Goal: Task Accomplishment & Management: Use online tool/utility

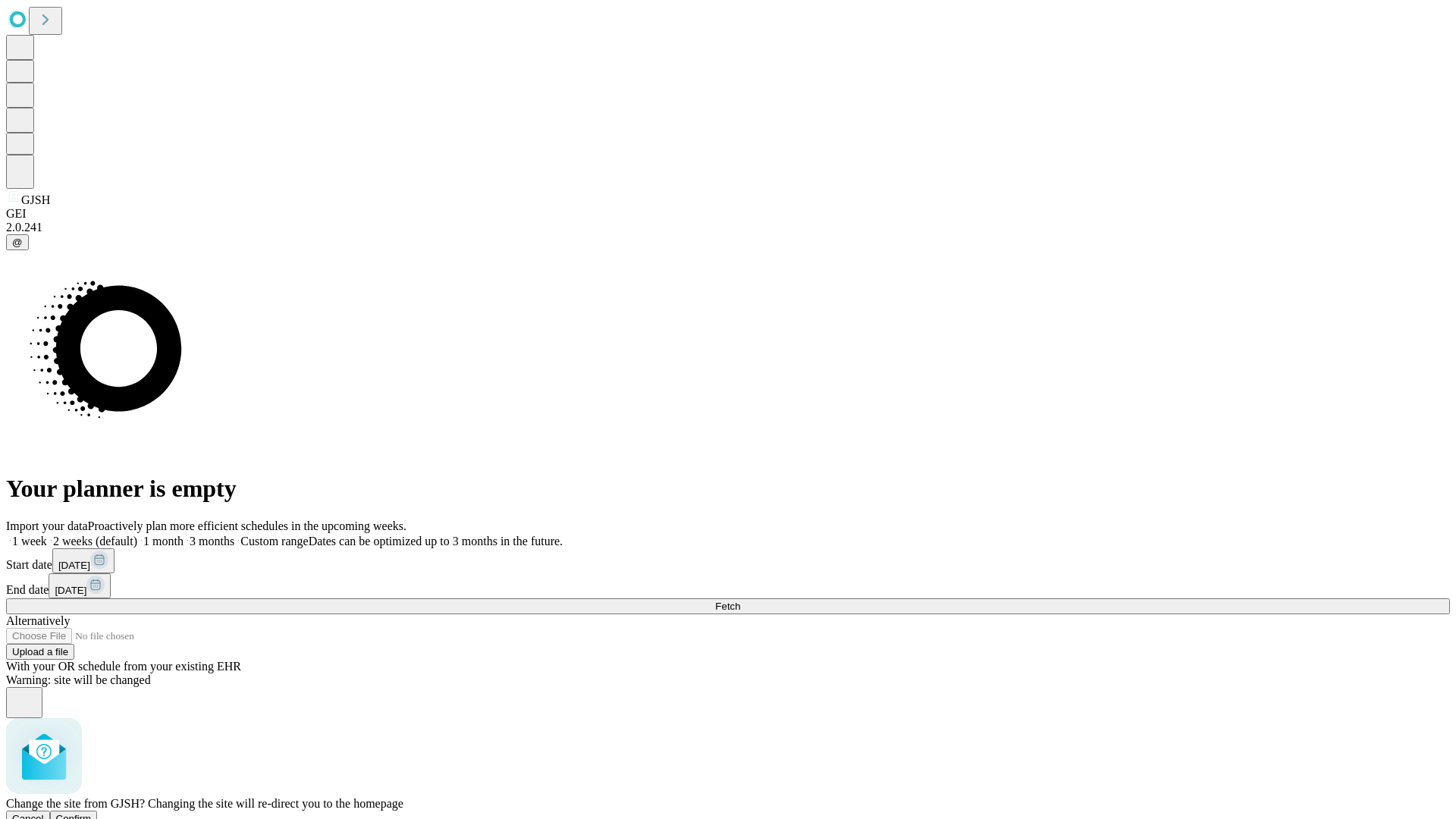
click at [92, 813] on span "Confirm" at bounding box center [74, 819] width 36 height 12
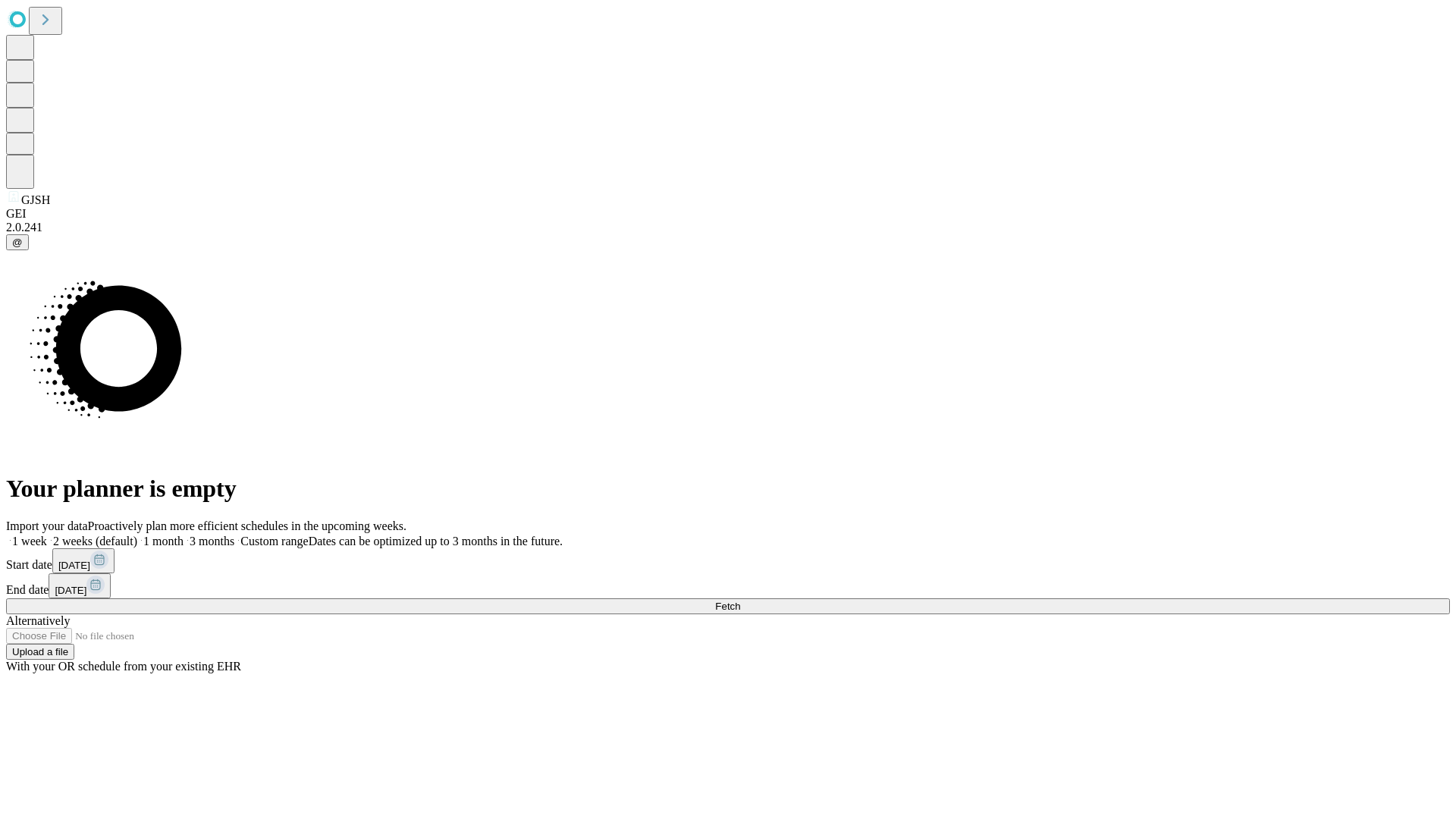
click at [138, 534] on label "2 weeks (default)" at bounding box center [92, 540] width 91 height 13
click at [740, 601] on span "Fetch" at bounding box center [728, 606] width 25 height 12
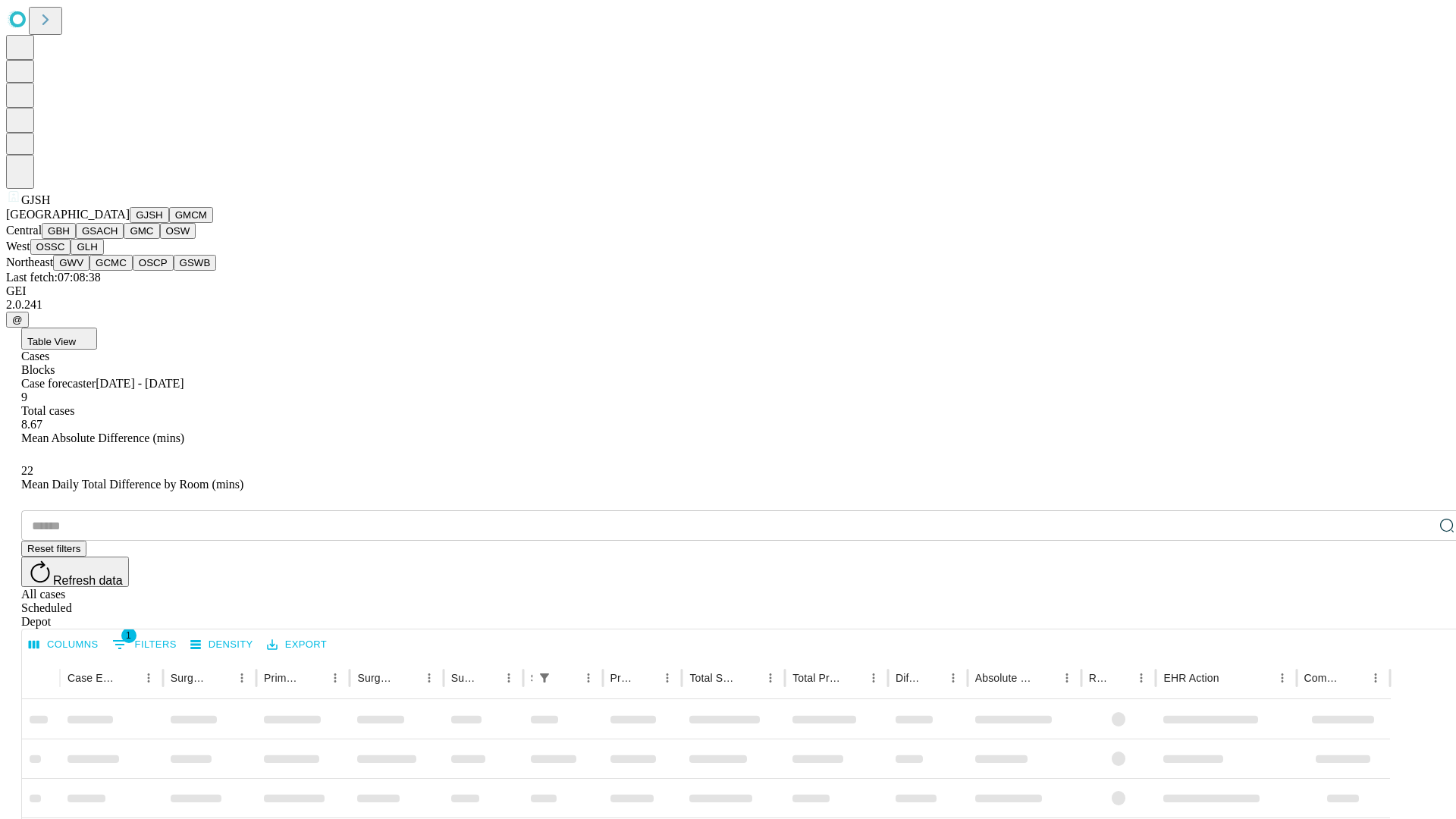
click at [169, 223] on button "GMCM" at bounding box center [190, 214] width 44 height 16
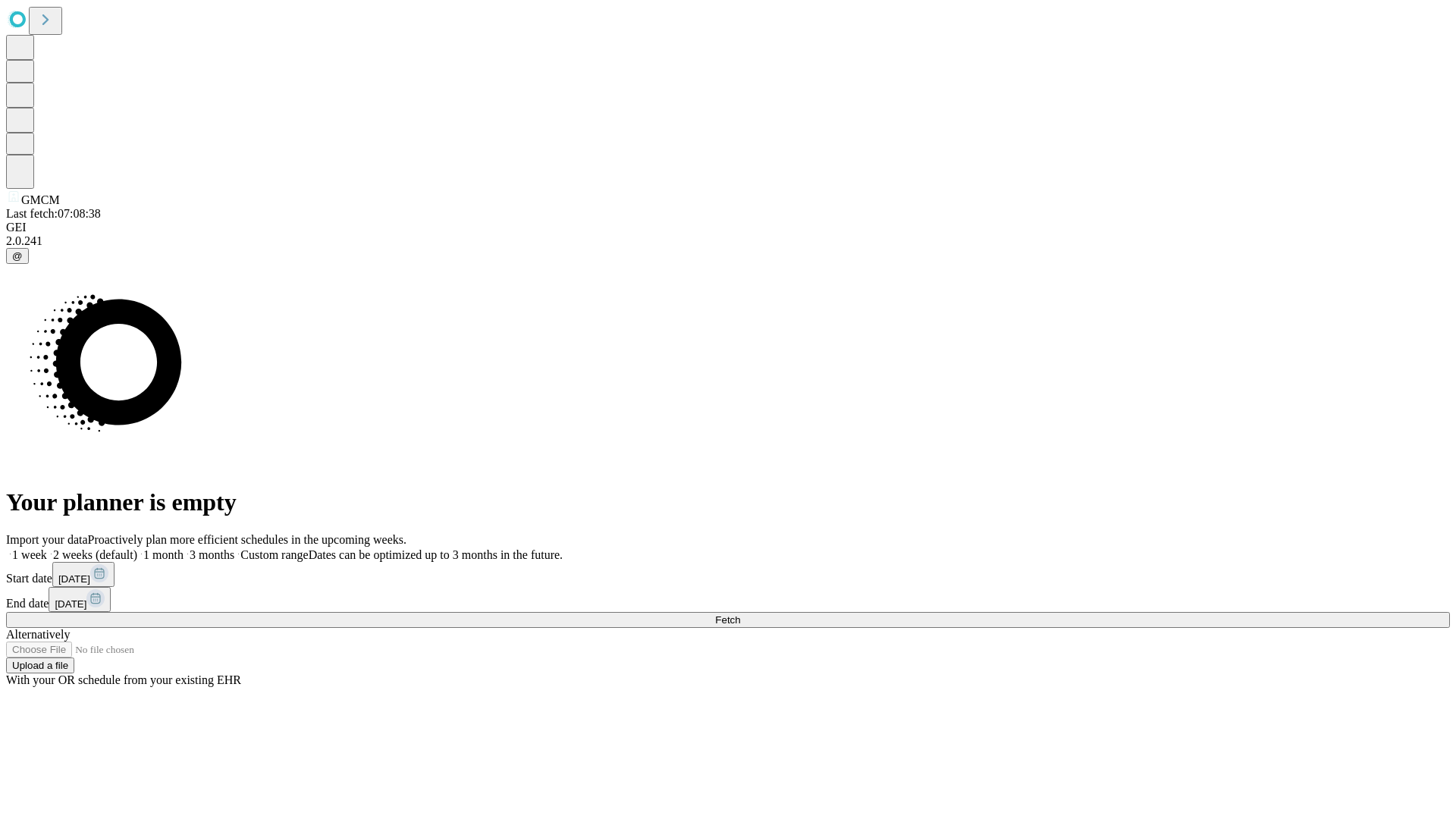
click at [138, 548] on label "2 weeks (default)" at bounding box center [92, 554] width 91 height 13
click at [740, 614] on span "Fetch" at bounding box center [728, 620] width 25 height 12
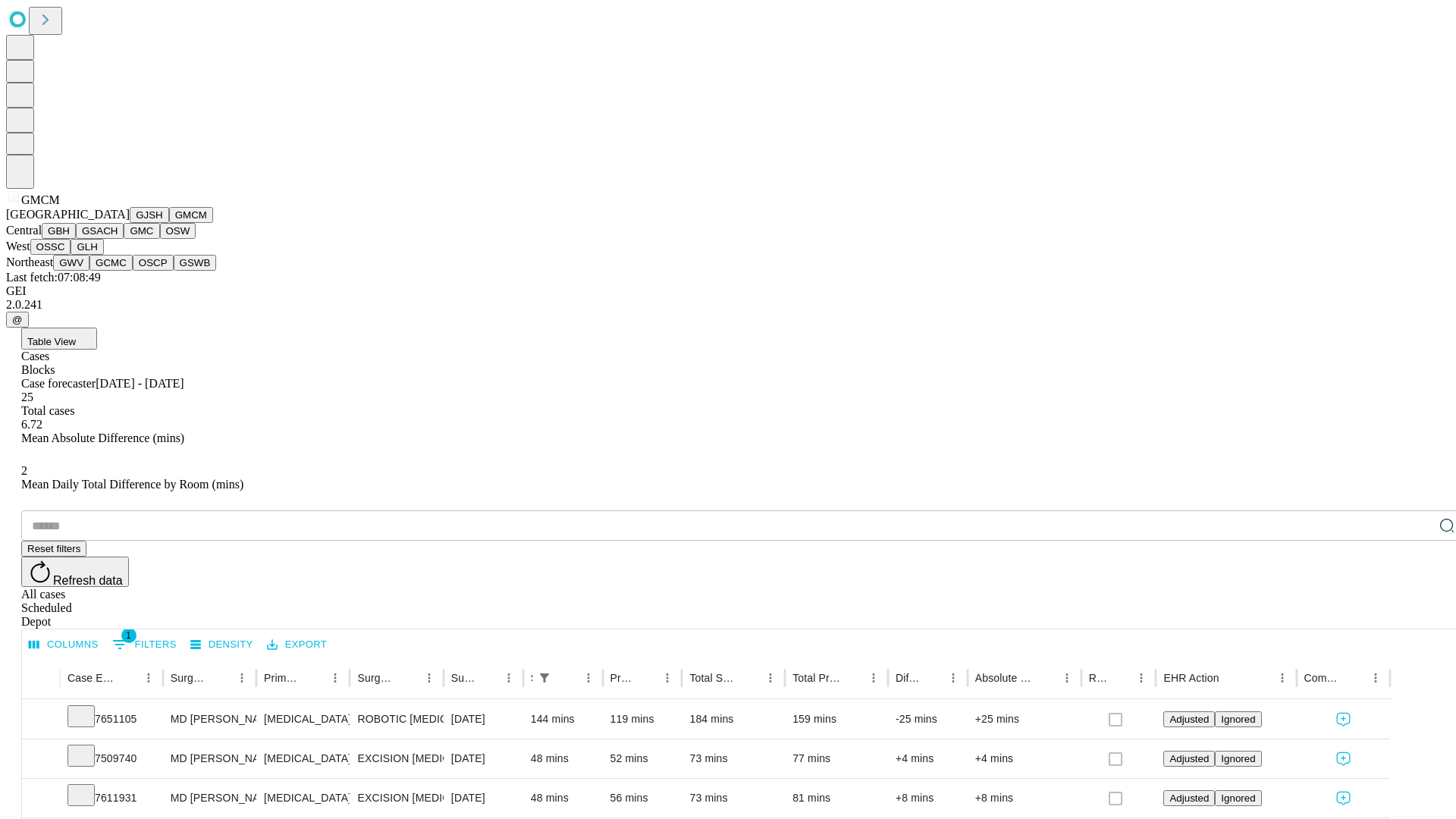
click at [76, 239] on button "GBH" at bounding box center [59, 231] width 34 height 16
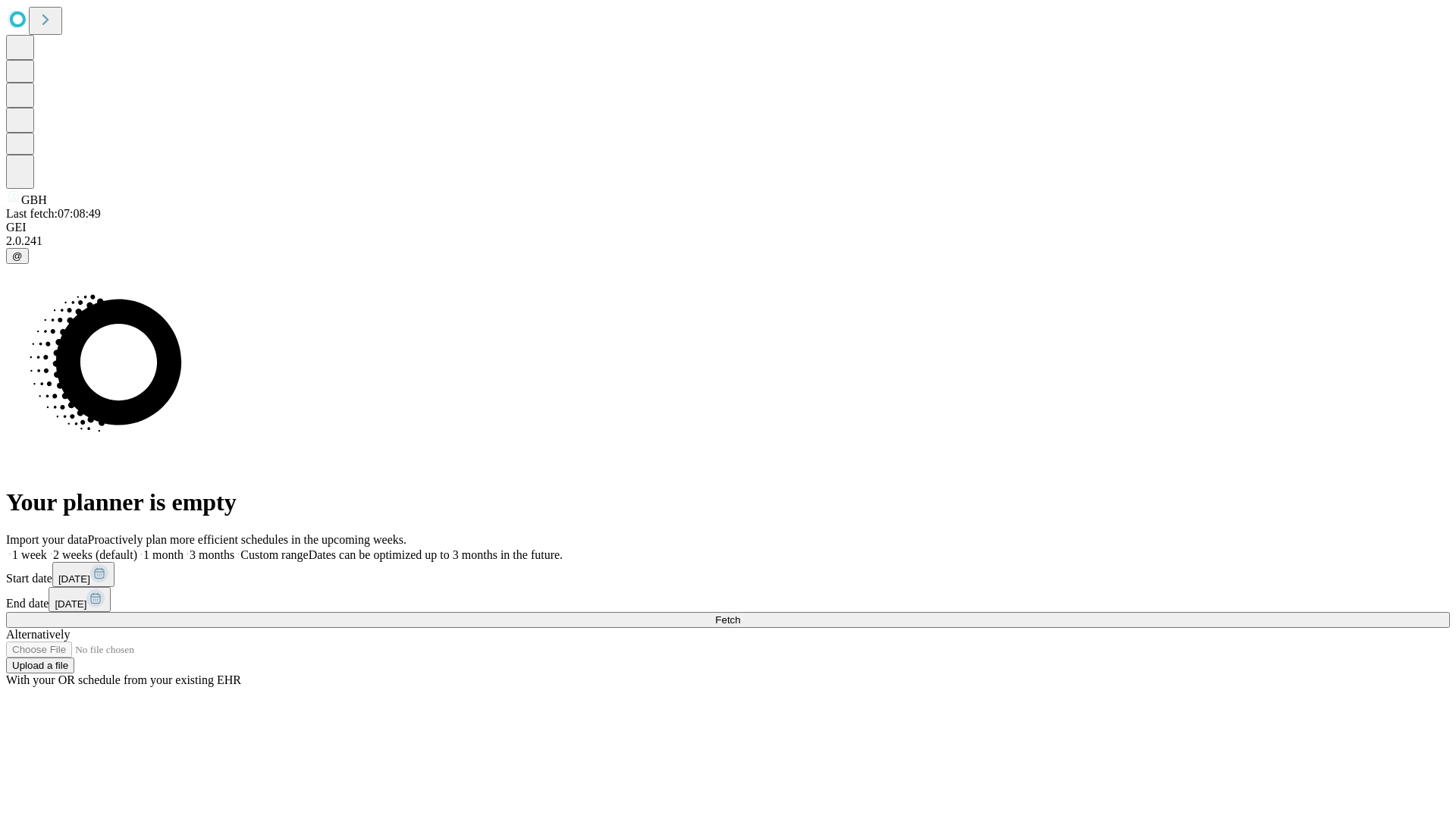
click at [138, 548] on label "2 weeks (default)" at bounding box center [92, 554] width 91 height 13
click at [740, 614] on span "Fetch" at bounding box center [728, 620] width 25 height 12
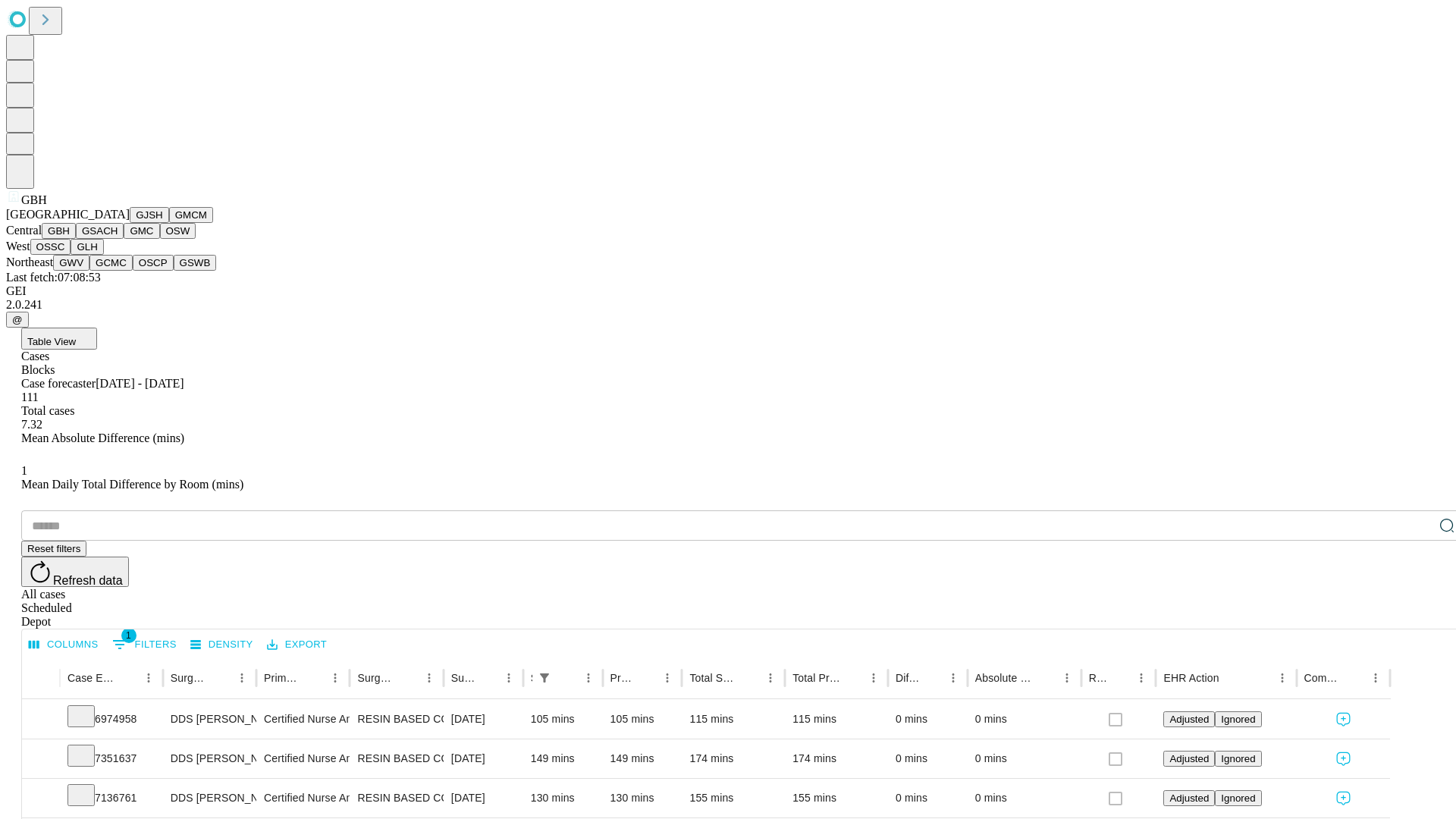
click at [118, 239] on button "GSACH" at bounding box center [99, 231] width 48 height 16
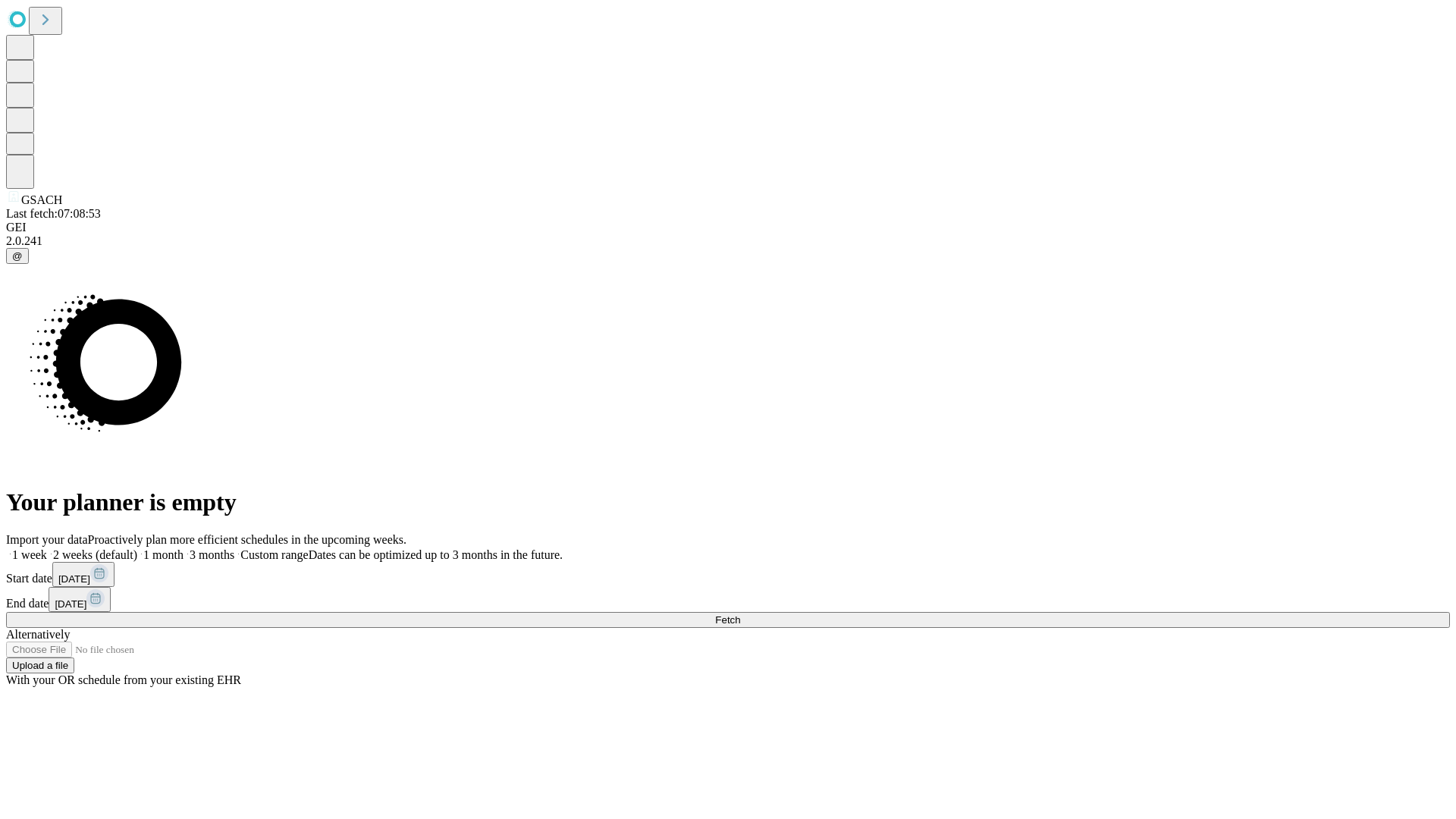
click at [138, 548] on label "2 weeks (default)" at bounding box center [92, 554] width 91 height 13
click at [740, 614] on span "Fetch" at bounding box center [728, 620] width 25 height 12
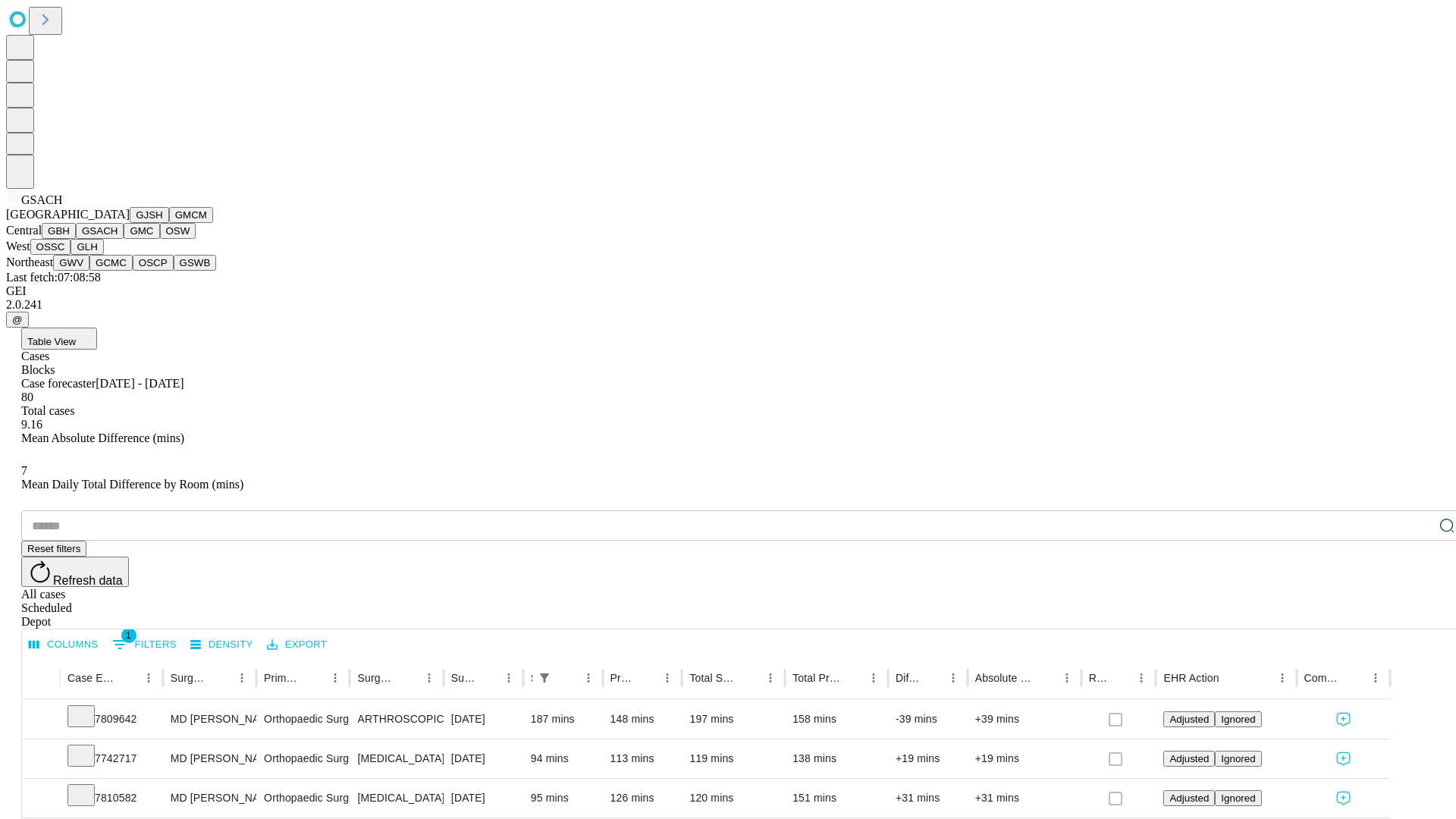
click at [124, 239] on button "GMC" at bounding box center [141, 231] width 36 height 16
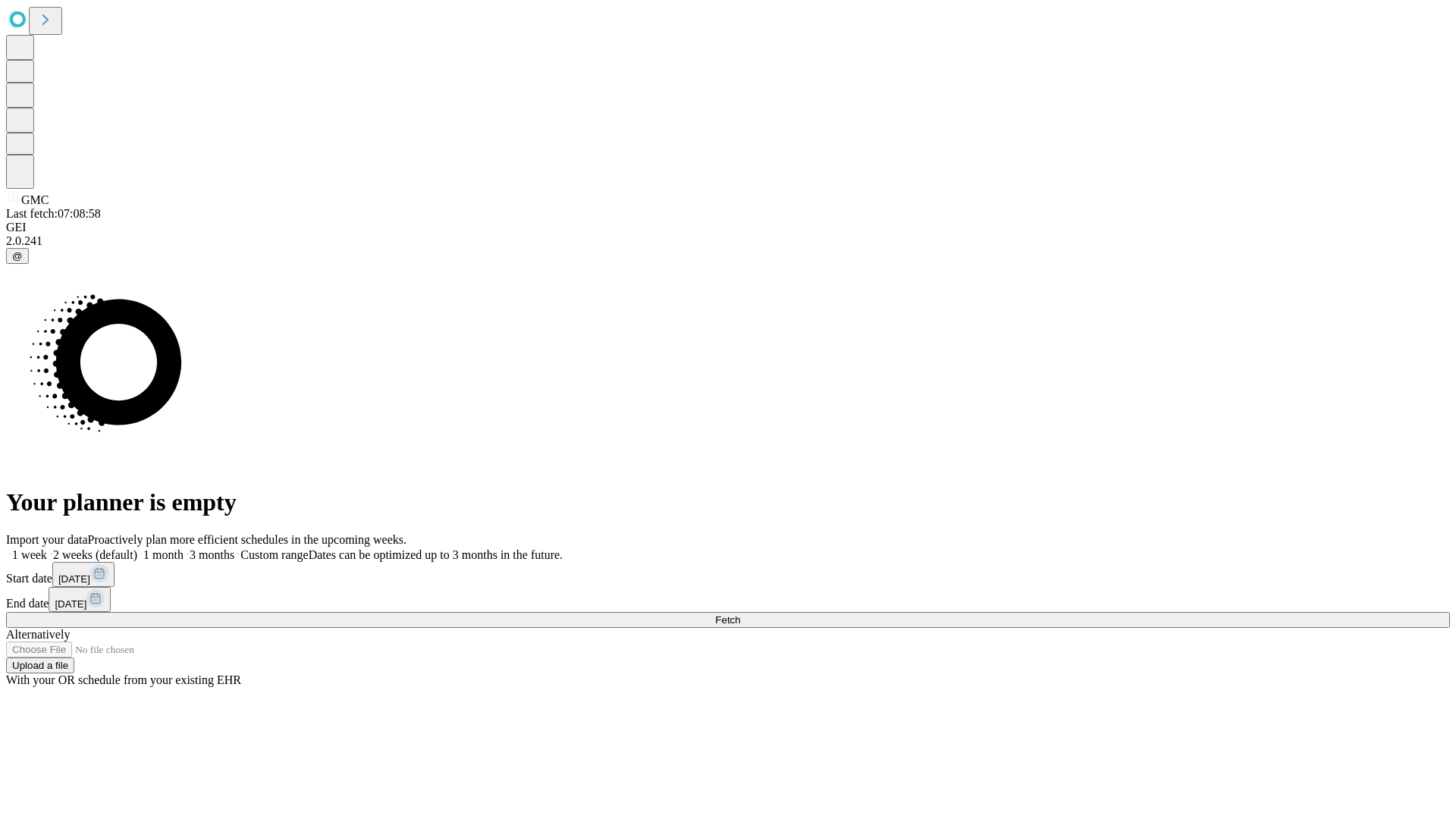
click at [138, 548] on label "2 weeks (default)" at bounding box center [92, 554] width 91 height 13
click at [740, 614] on span "Fetch" at bounding box center [728, 620] width 25 height 12
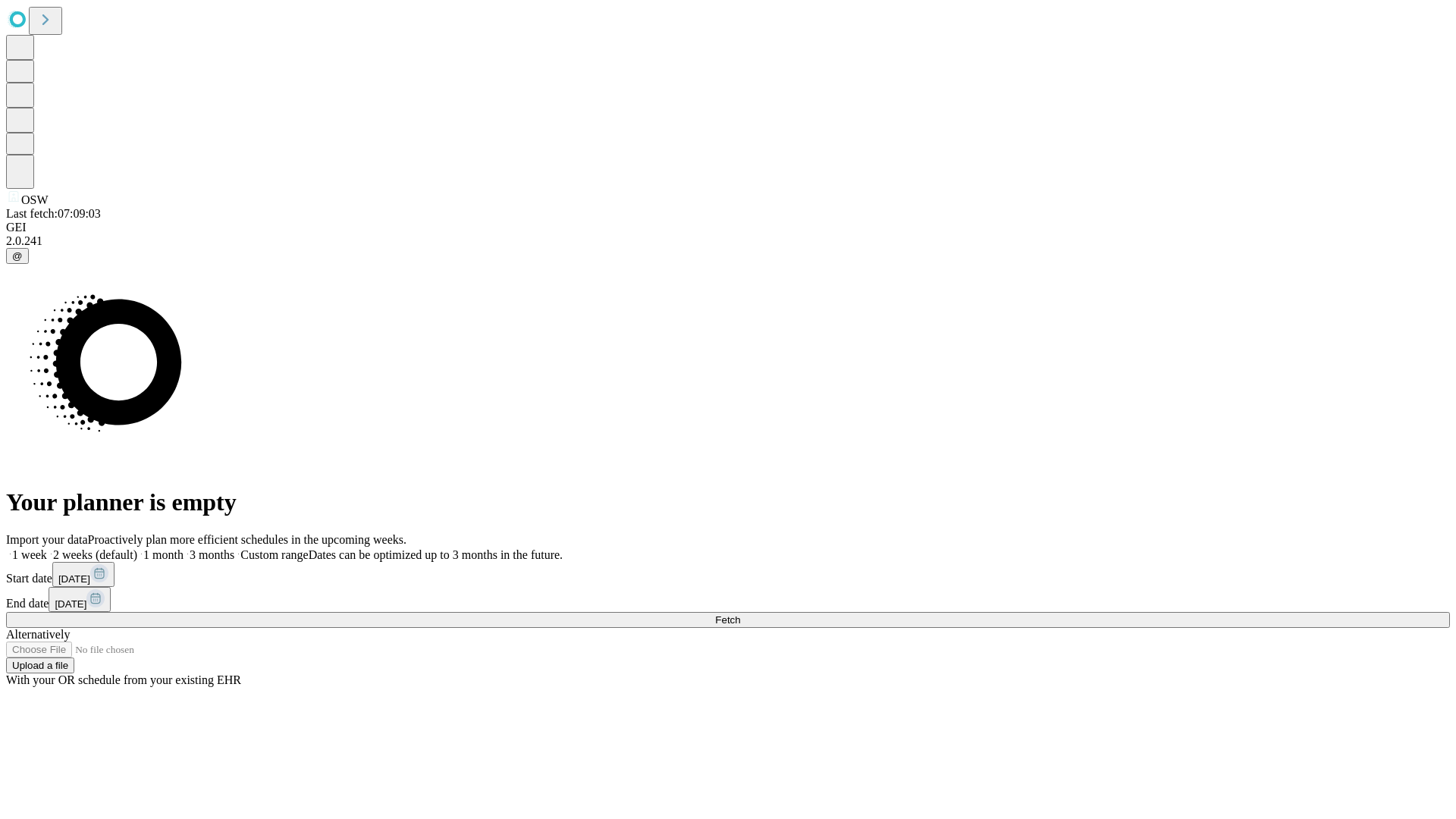
click at [740, 614] on span "Fetch" at bounding box center [728, 620] width 25 height 12
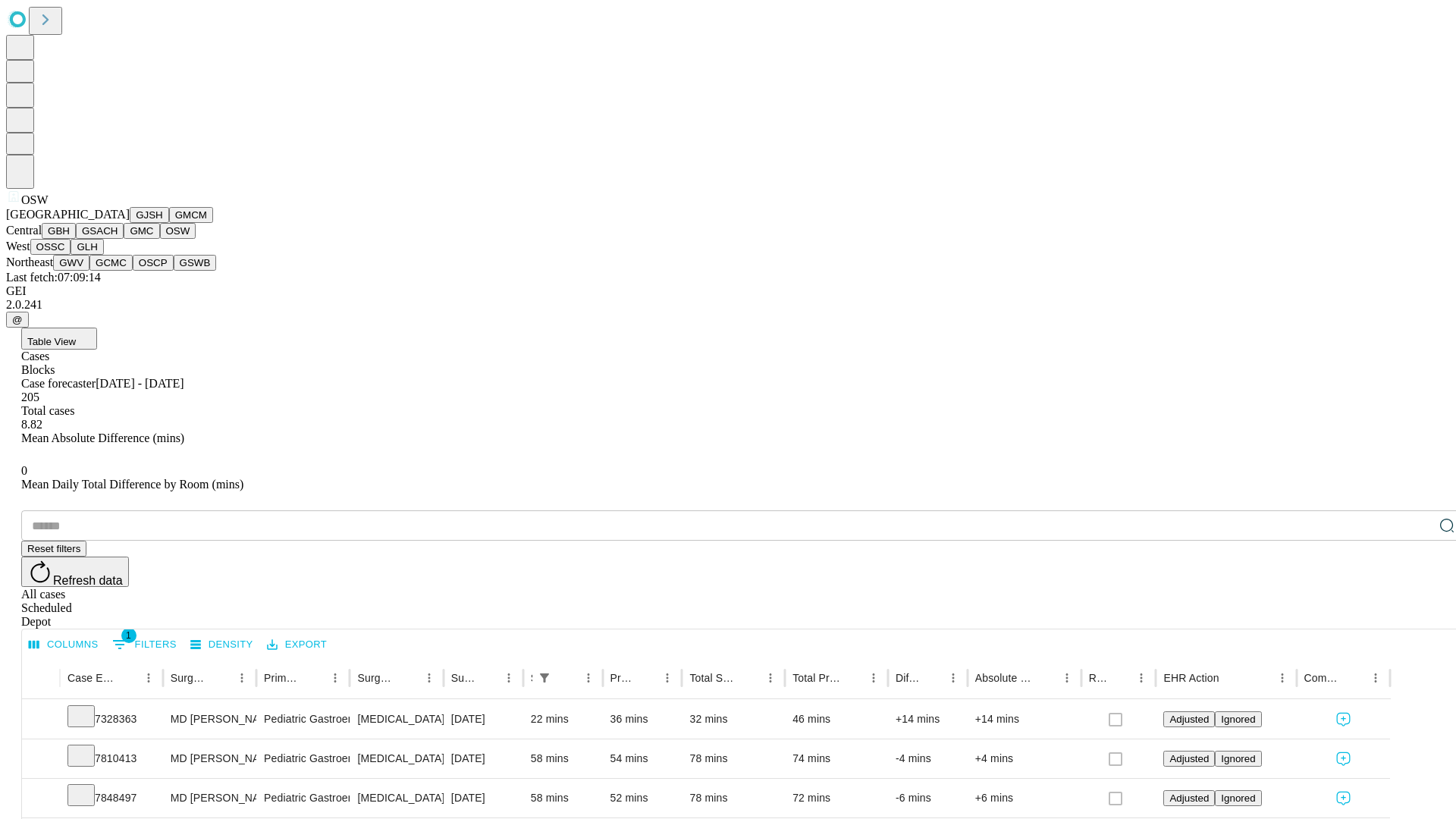
click at [71, 254] on button "OSSC" at bounding box center [51, 247] width 41 height 16
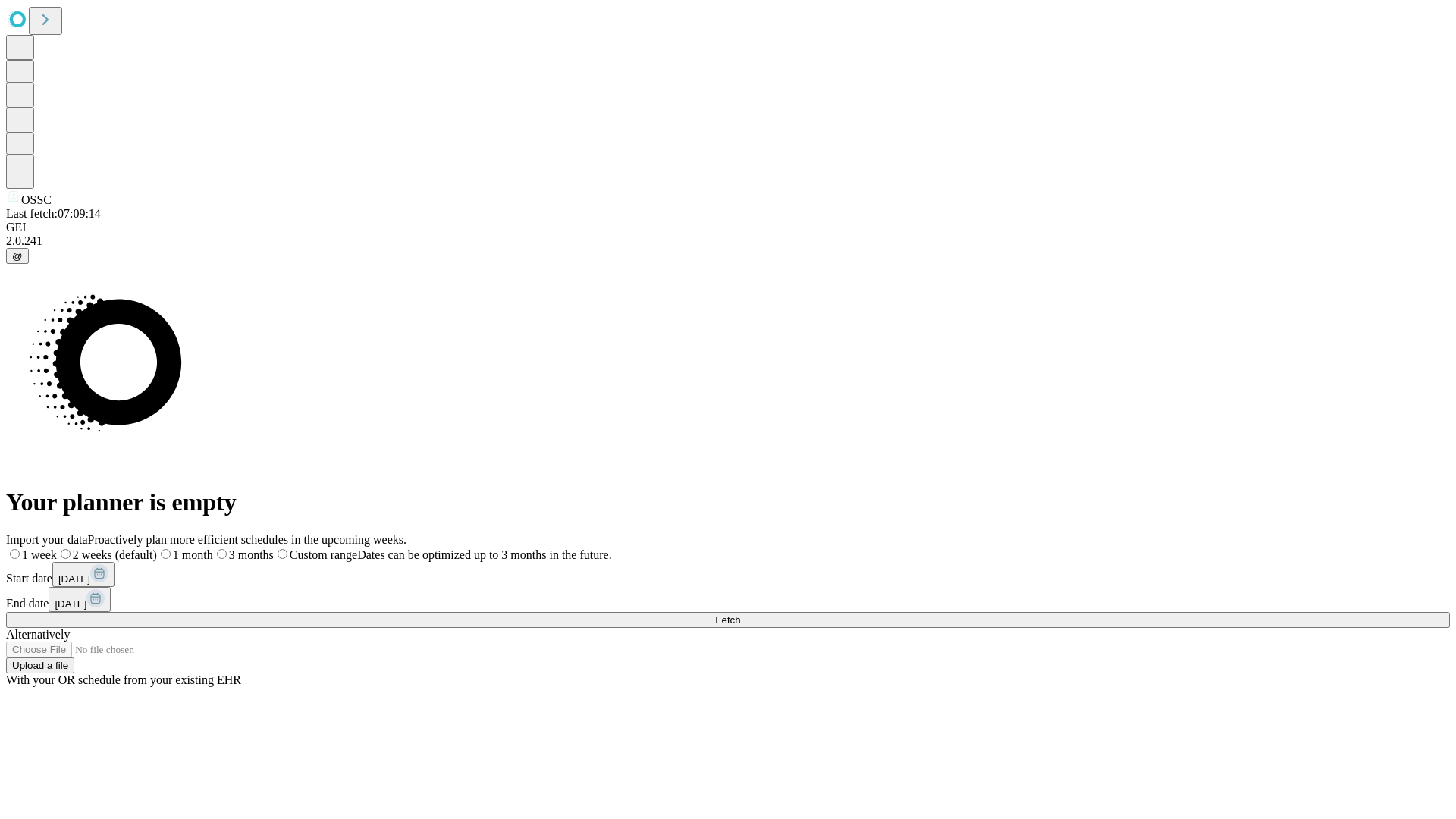
click at [157, 548] on label "2 weeks (default)" at bounding box center [106, 554] width 100 height 13
click at [740, 614] on span "Fetch" at bounding box center [728, 620] width 25 height 12
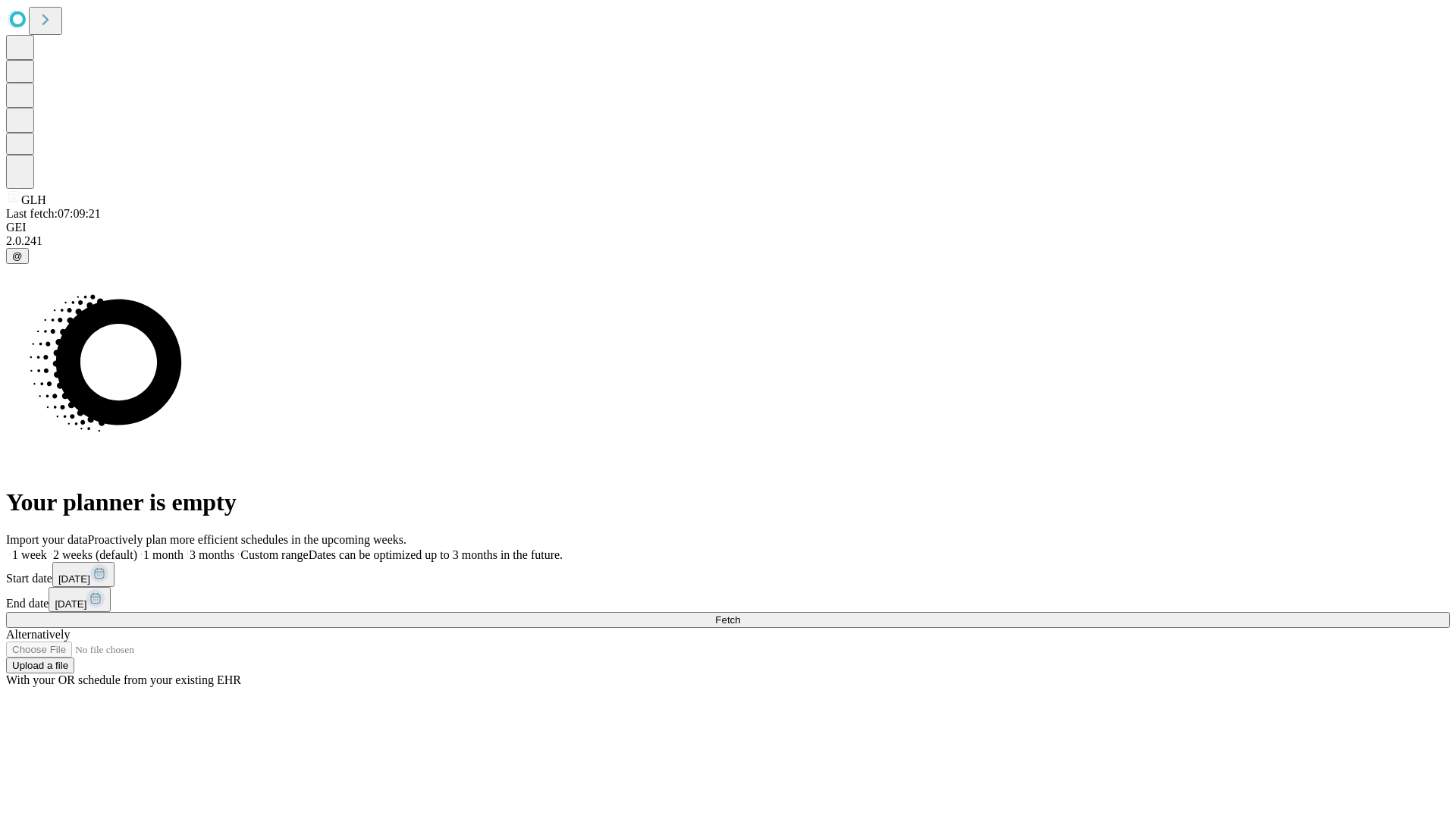
click at [138, 548] on label "2 weeks (default)" at bounding box center [92, 554] width 91 height 13
click at [740, 614] on span "Fetch" at bounding box center [728, 620] width 25 height 12
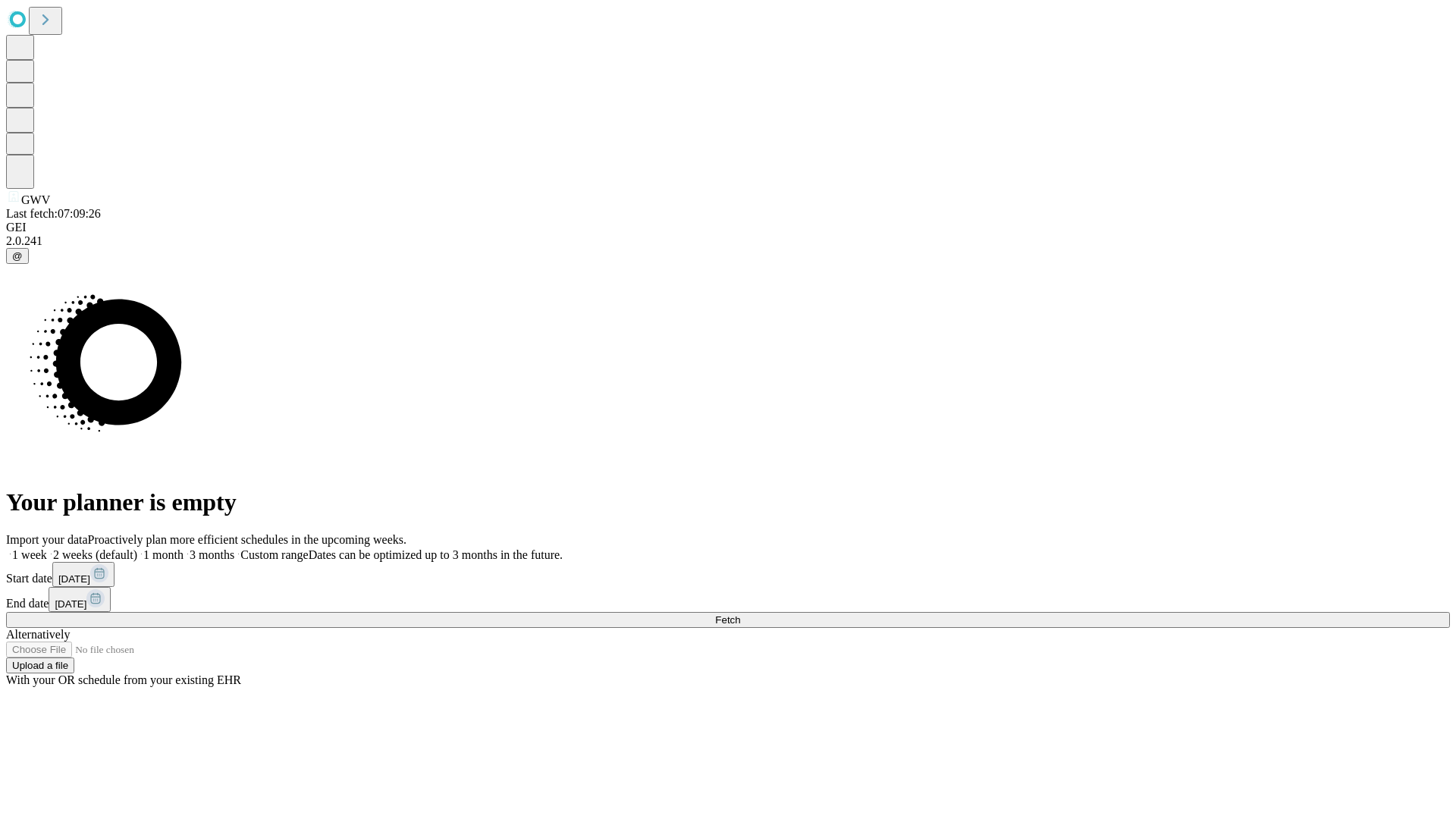
click at [138, 548] on label "2 weeks (default)" at bounding box center [92, 554] width 91 height 13
click at [740, 614] on span "Fetch" at bounding box center [728, 620] width 25 height 12
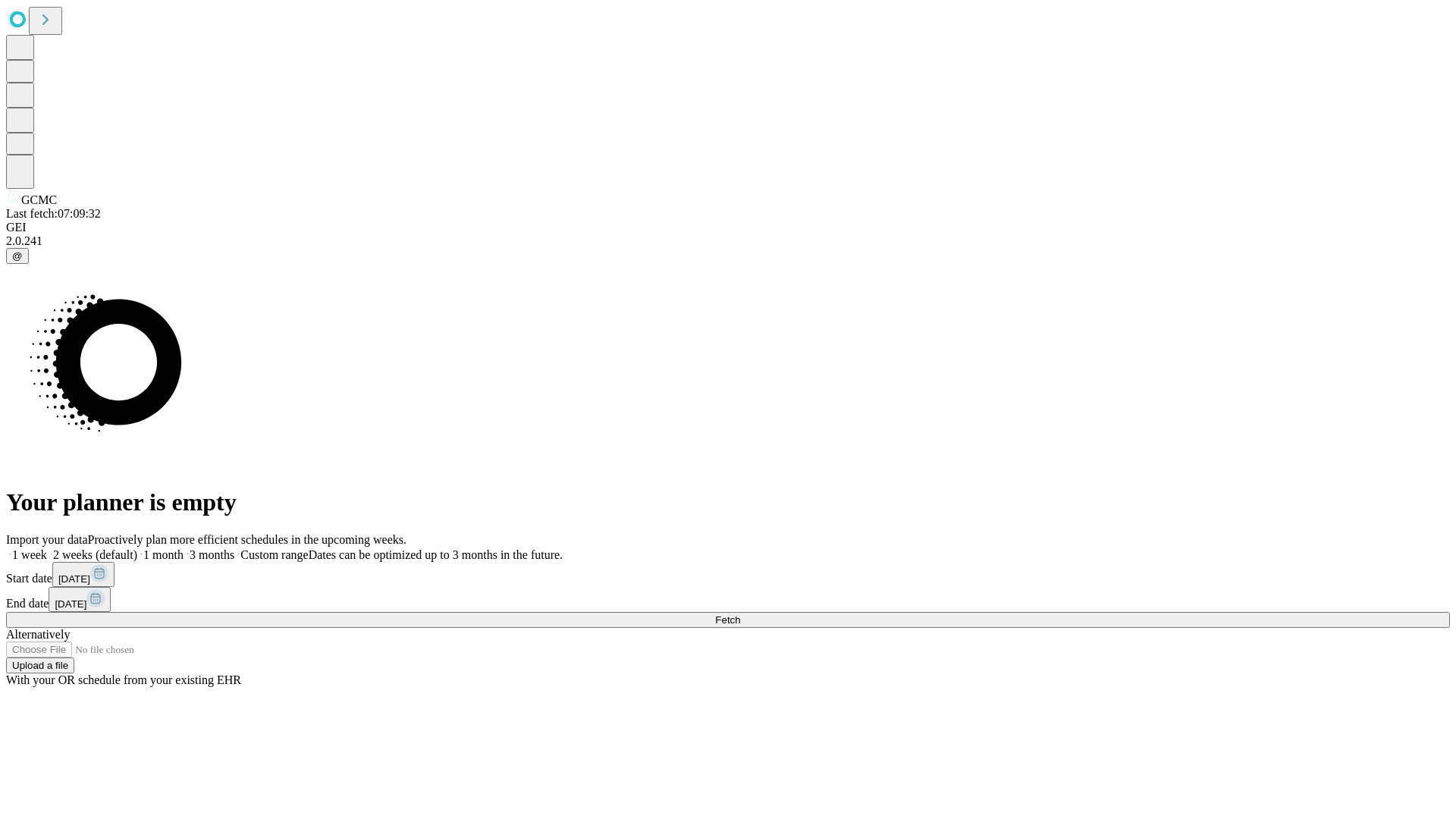
click at [138, 548] on label "2 weeks (default)" at bounding box center [92, 554] width 91 height 13
click at [740, 614] on span "Fetch" at bounding box center [728, 620] width 25 height 12
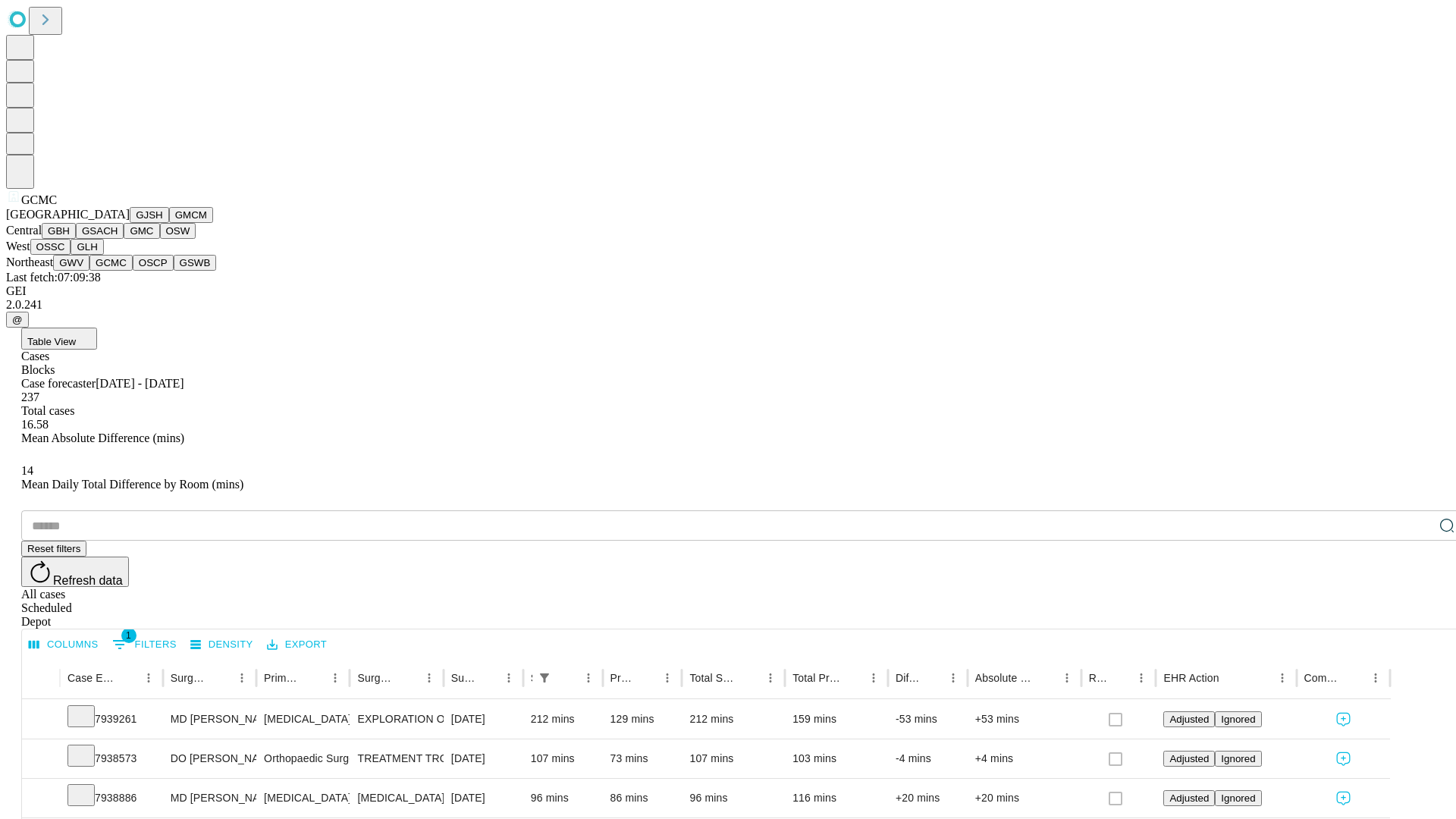
click at [133, 271] on button "OSCP" at bounding box center [153, 262] width 41 height 16
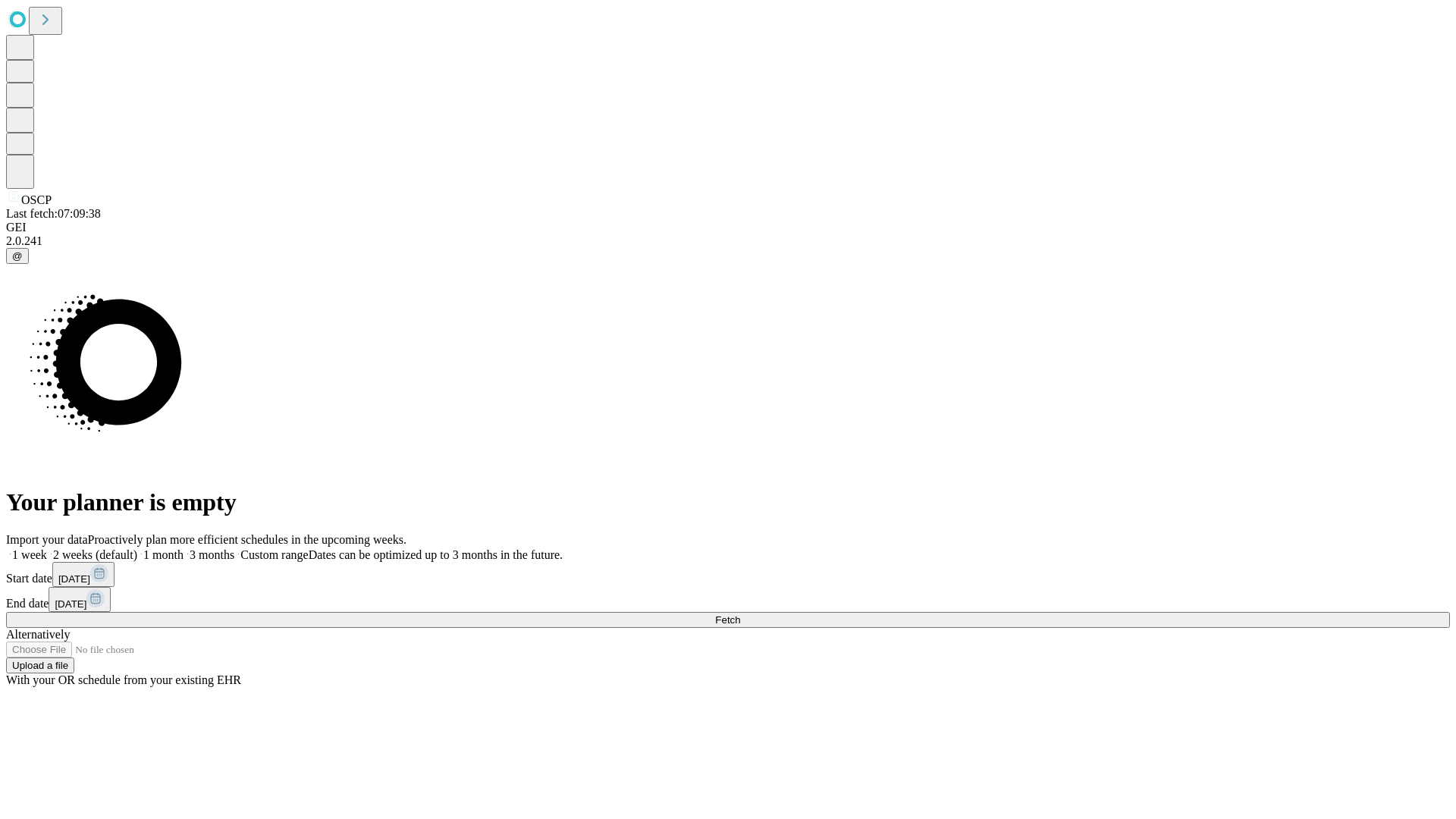
click at [138, 548] on label "2 weeks (default)" at bounding box center [92, 554] width 91 height 13
click at [740, 614] on span "Fetch" at bounding box center [728, 620] width 25 height 12
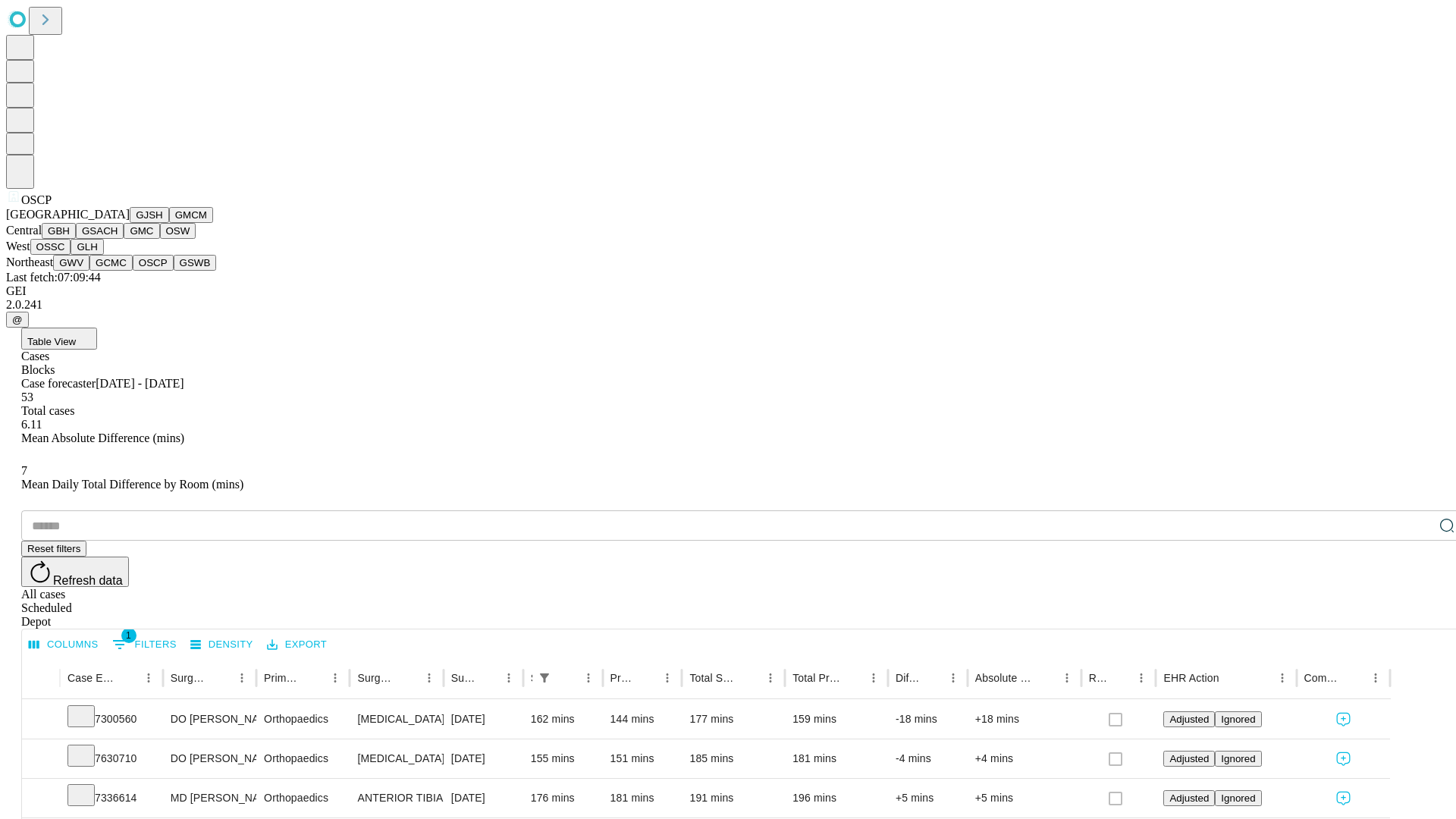
click at [174, 271] on button "GSWB" at bounding box center [195, 262] width 43 height 16
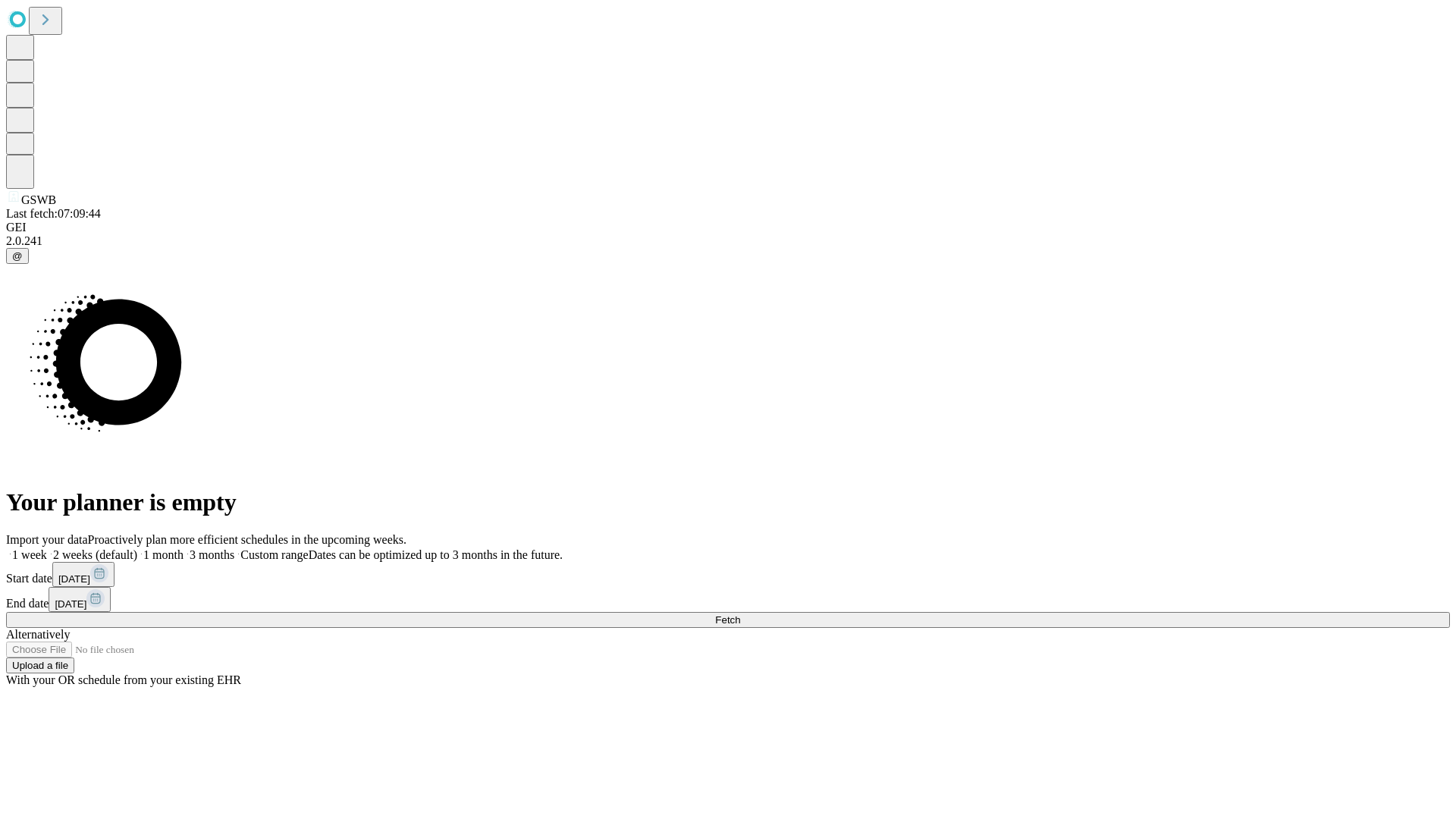
click at [138, 548] on label "2 weeks (default)" at bounding box center [92, 554] width 91 height 13
click at [740, 614] on span "Fetch" at bounding box center [728, 620] width 25 height 12
